Goal: Transaction & Acquisition: Obtain resource

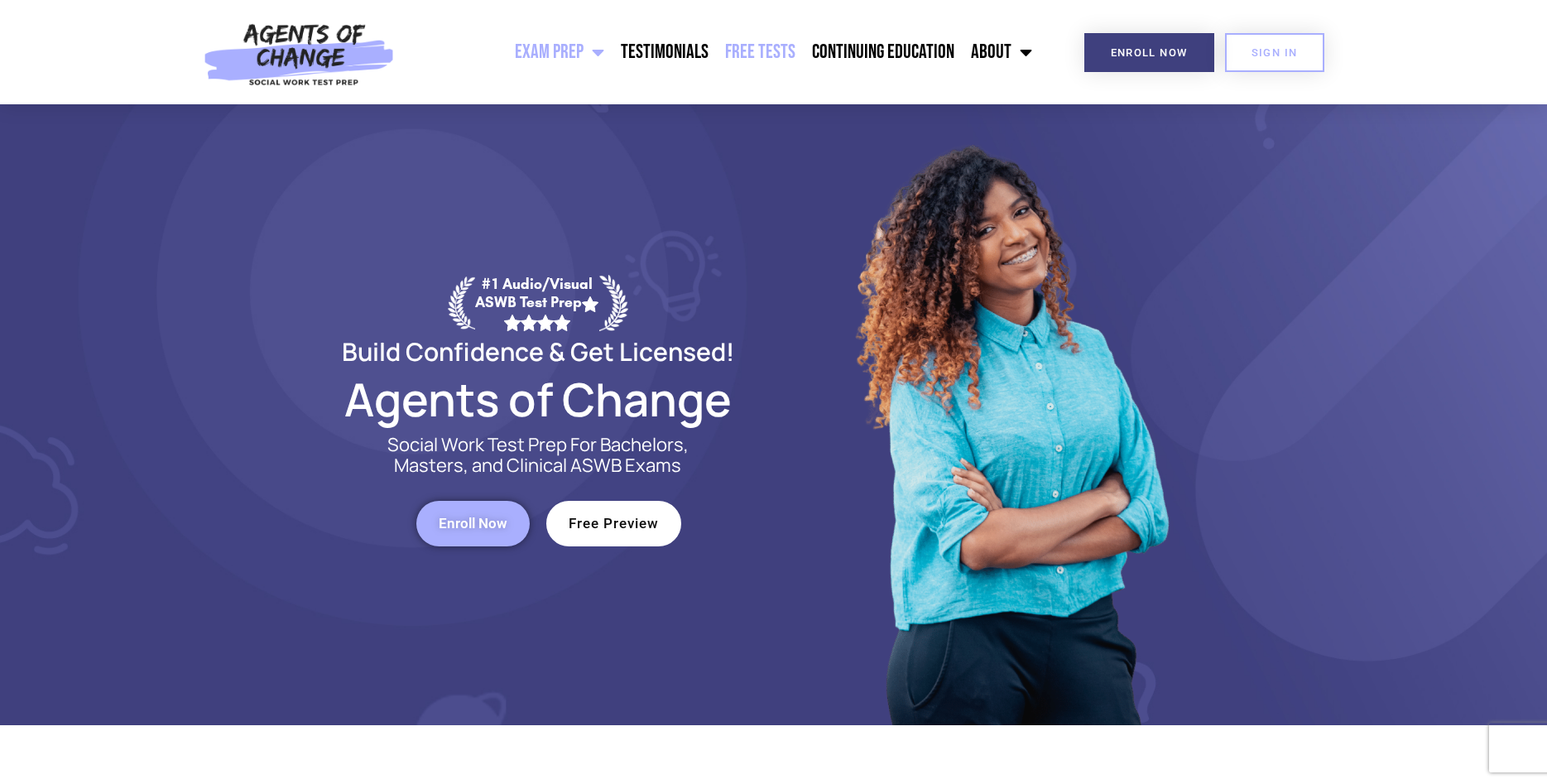
click at [774, 59] on link "Free Tests" at bounding box center [760, 52] width 87 height 41
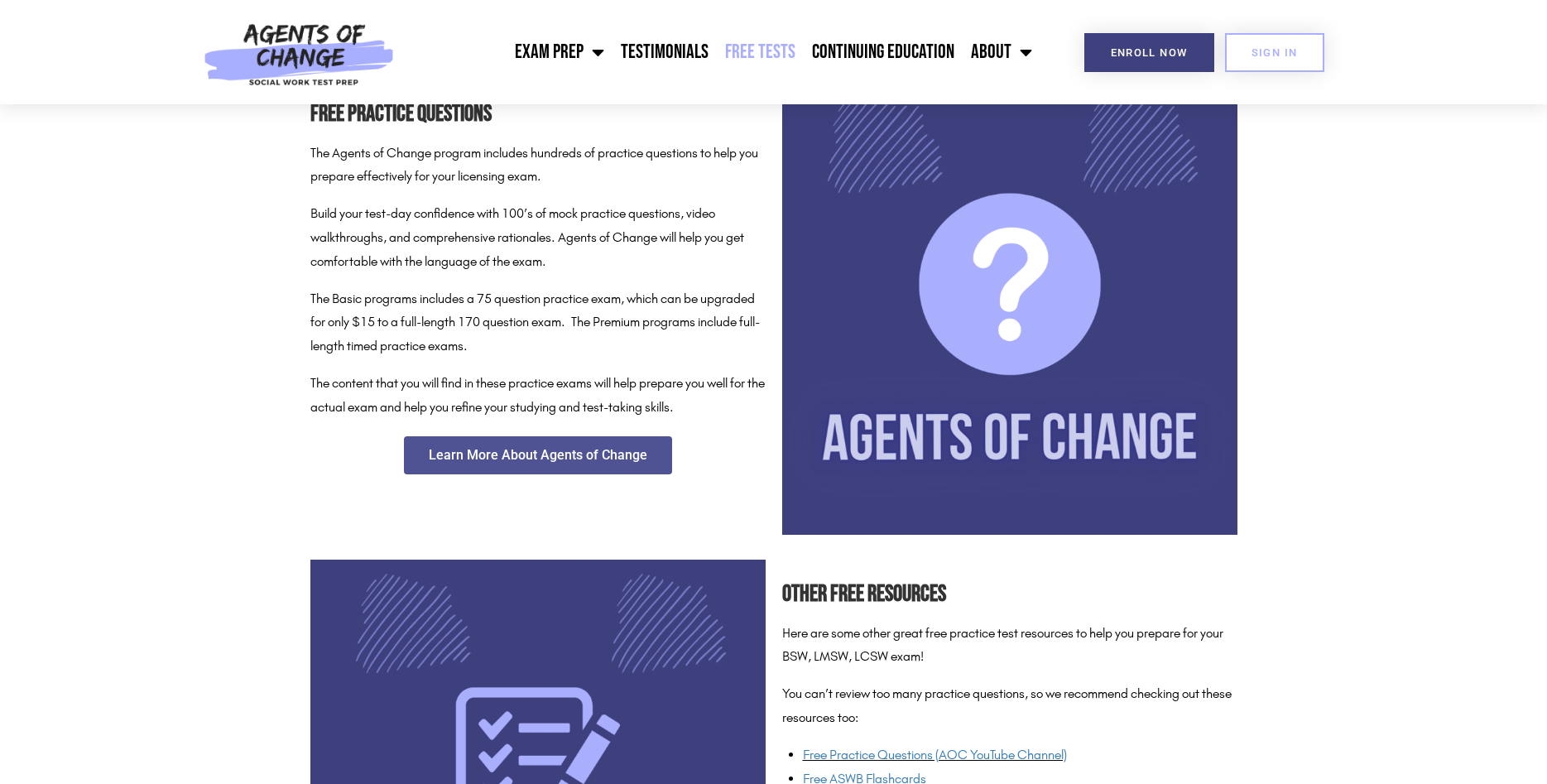
scroll to position [253, 0]
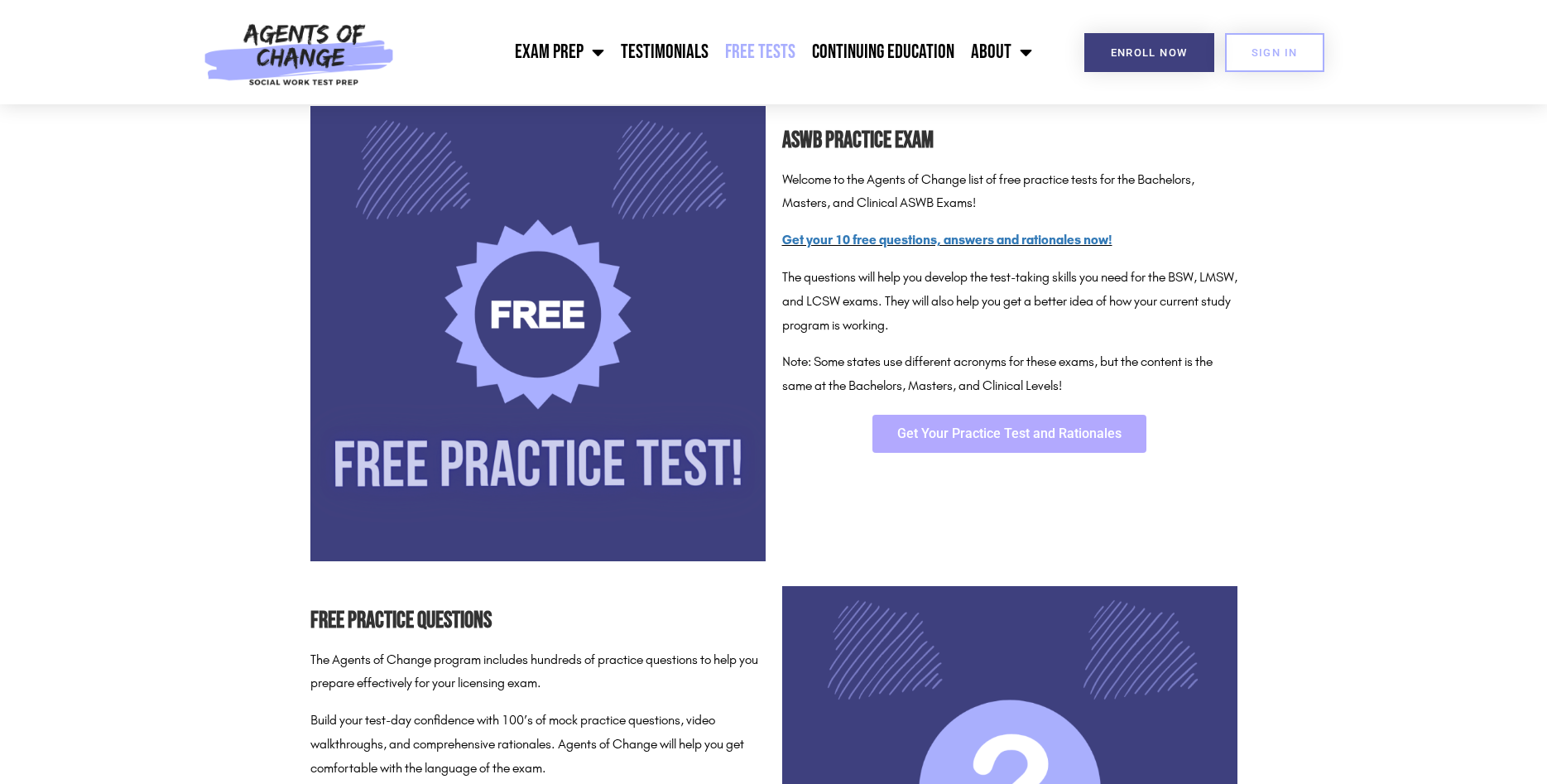
click at [997, 428] on span "Get Your Practice Test and Rationales" at bounding box center [1009, 433] width 224 height 14
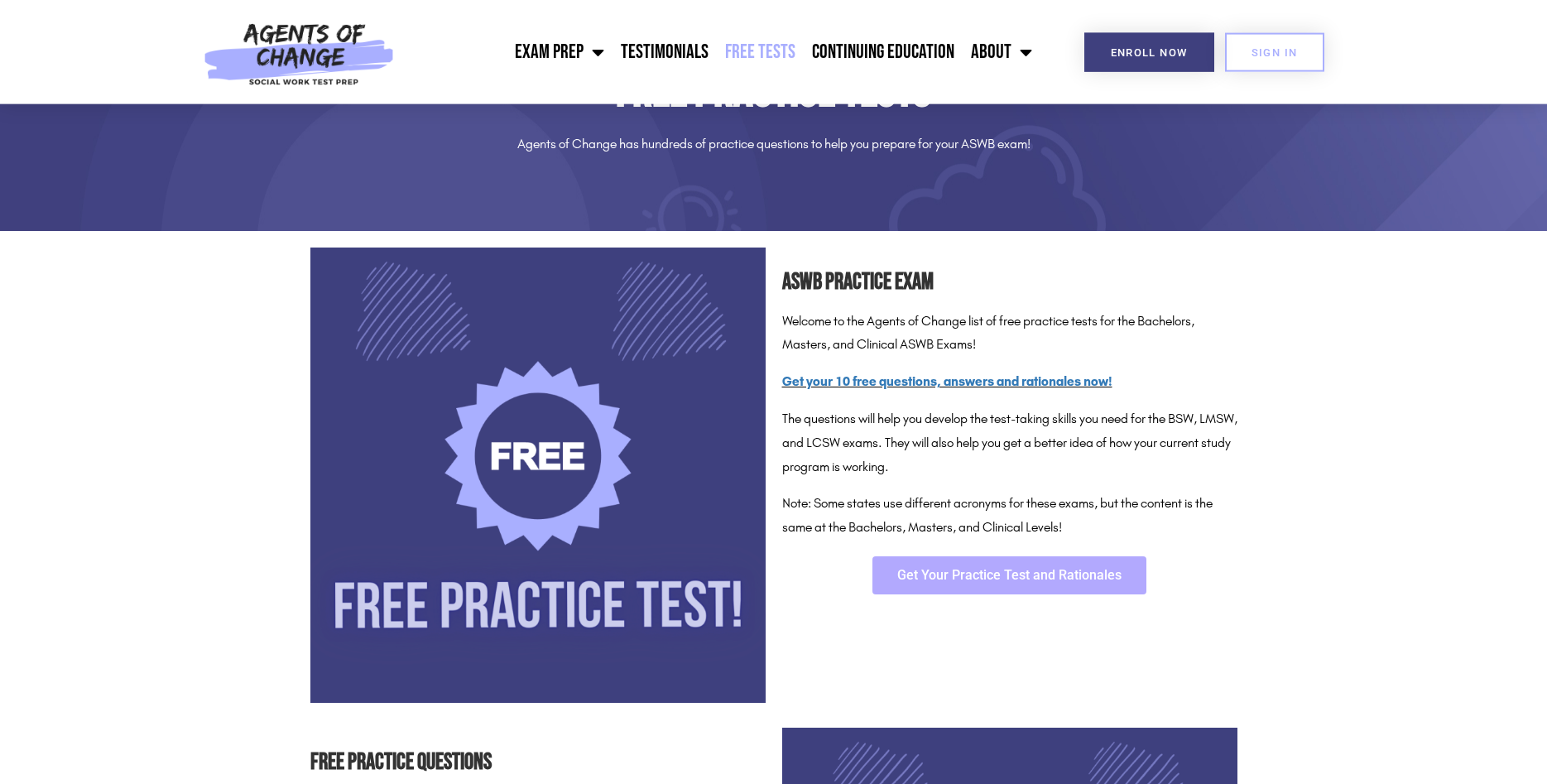
scroll to position [0, 0]
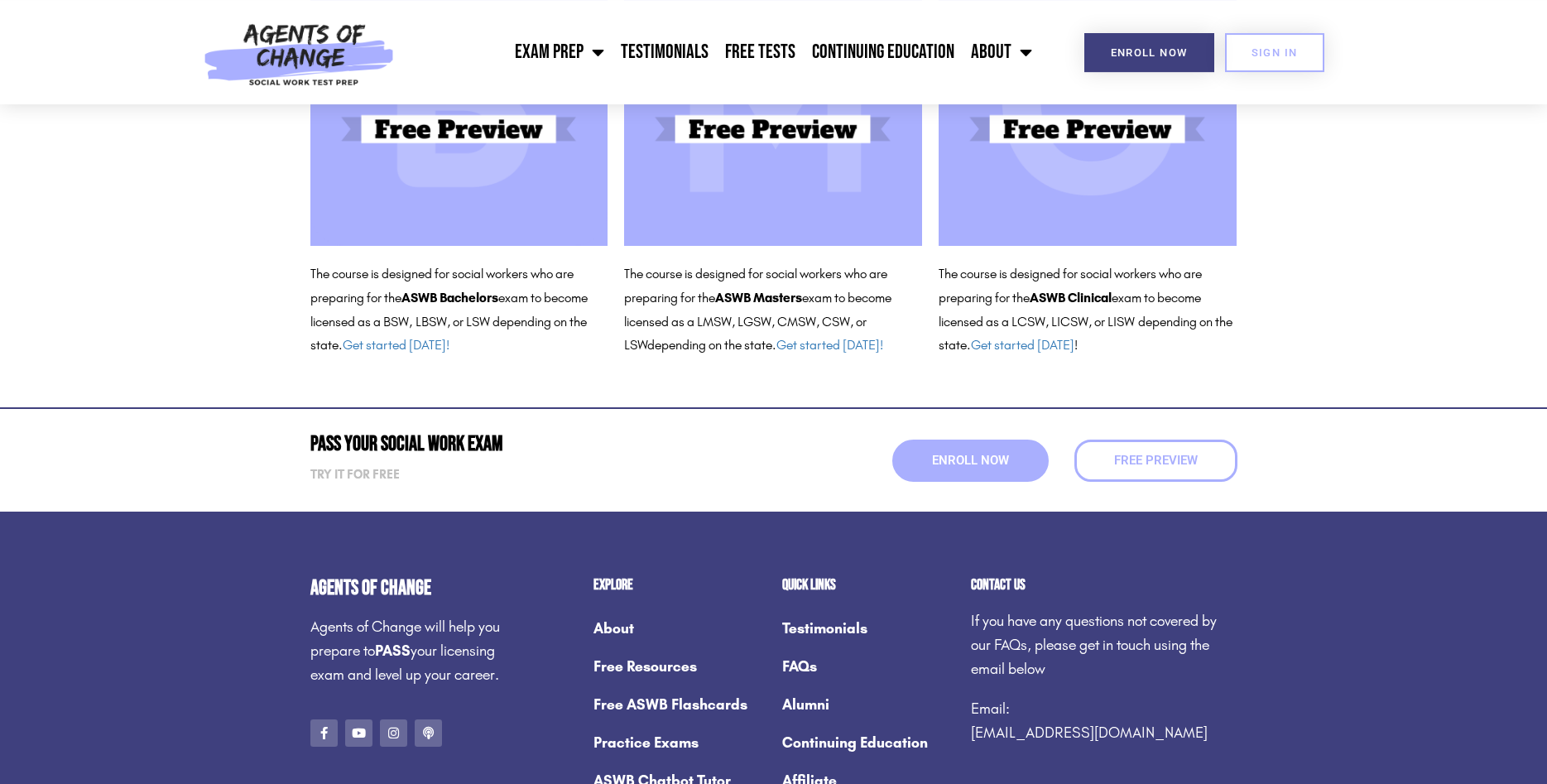
scroll to position [253, 0]
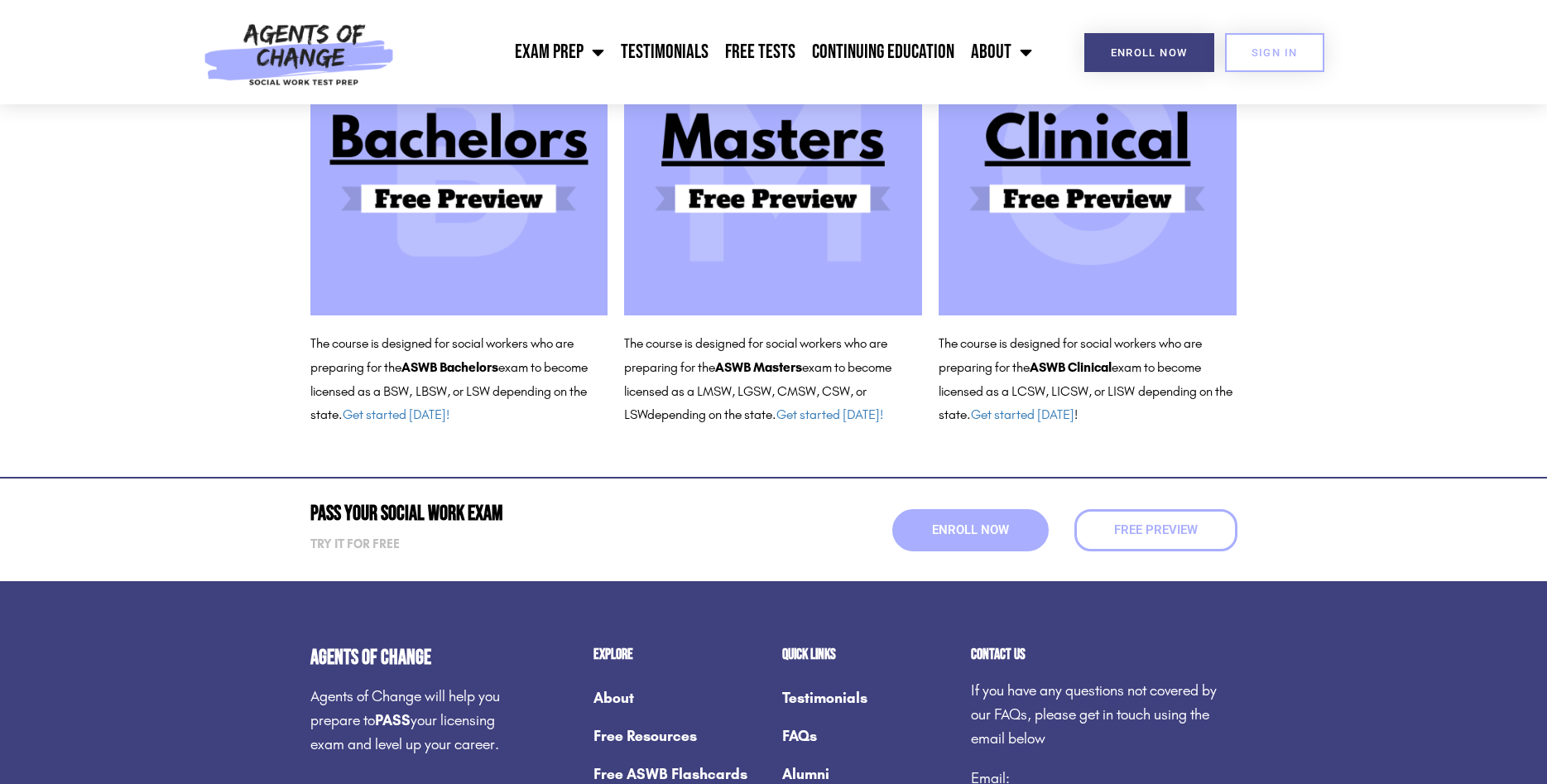
click at [1129, 199] on img at bounding box center [1088, 166] width 298 height 298
